Goal: Task Accomplishment & Management: Manage account settings

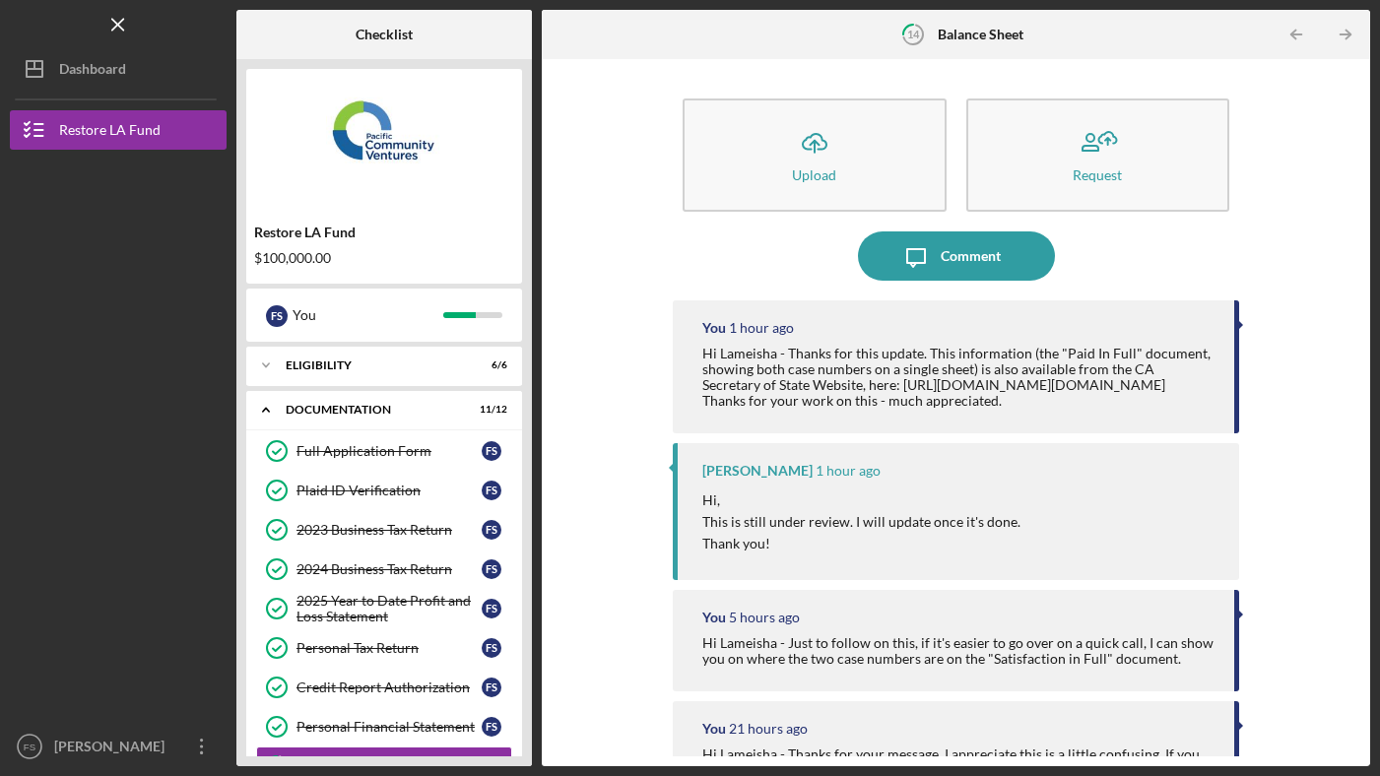
scroll to position [256, 0]
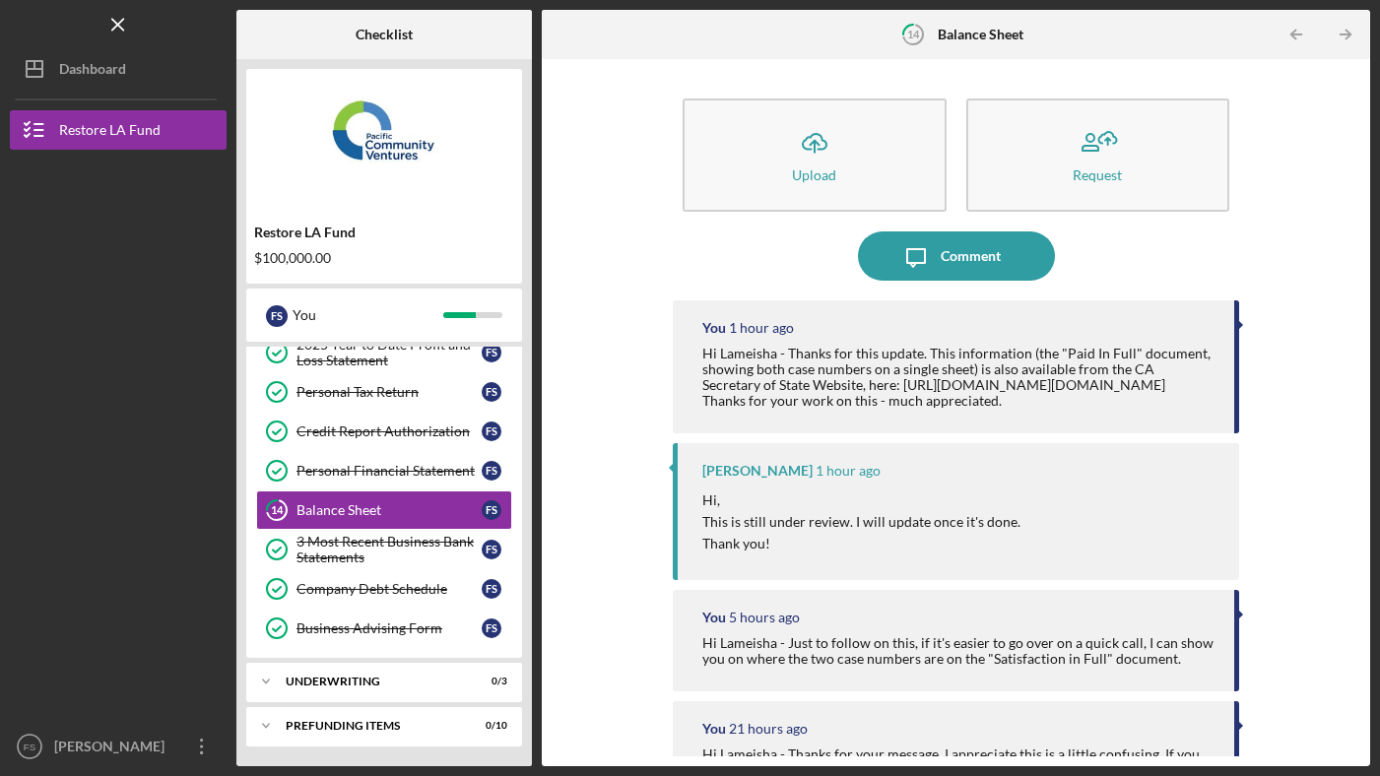
click at [158, 125] on div "Restore LA Fund" at bounding box center [109, 132] width 101 height 44
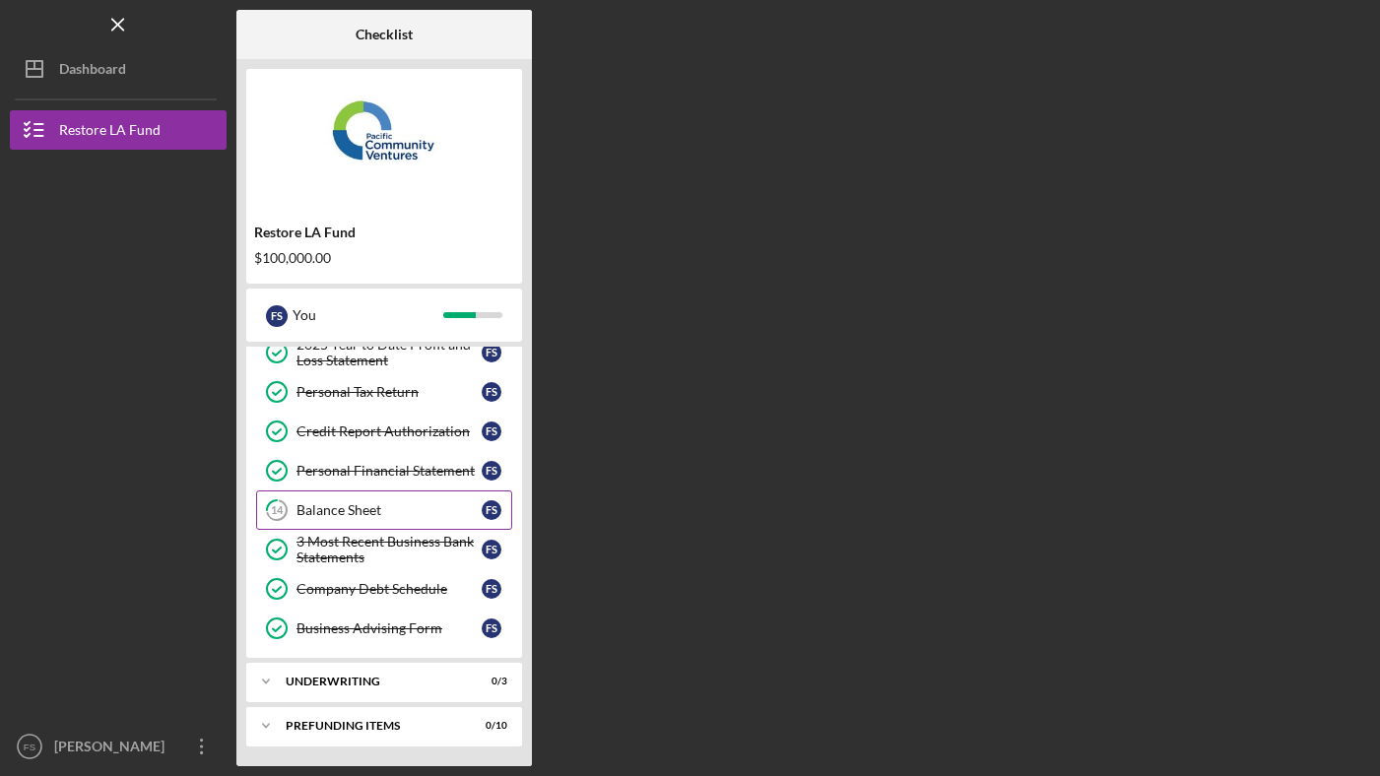
click at [346, 497] on link "14 Balance Sheet F S" at bounding box center [384, 510] width 256 height 39
